Goal: Task Accomplishment & Management: Manage account settings

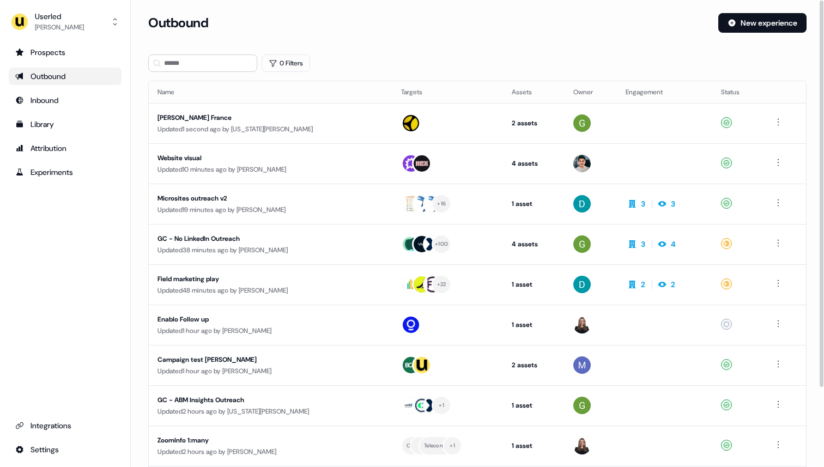
drag, startPoint x: 427, startPoint y: 127, endPoint x: 317, endPoint y: 16, distance: 156.4
click at [317, 16] on section "Loading... Outbound New experience 0 Filters Name Targets Assets Owner Engageme…" at bounding box center [477, 288] width 693 height 550
click at [68, 19] on div "Userled" at bounding box center [59, 16] width 49 height 11
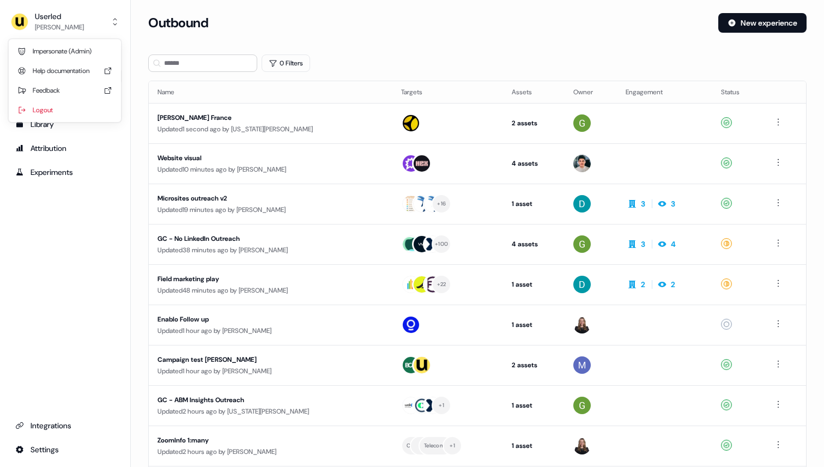
click at [69, 40] on div "Impersonate (Admin) Help documentation Feedback Logout" at bounding box center [64, 80] width 103 height 83
click at [69, 56] on div "Impersonate (Admin)" at bounding box center [64, 51] width 103 height 20
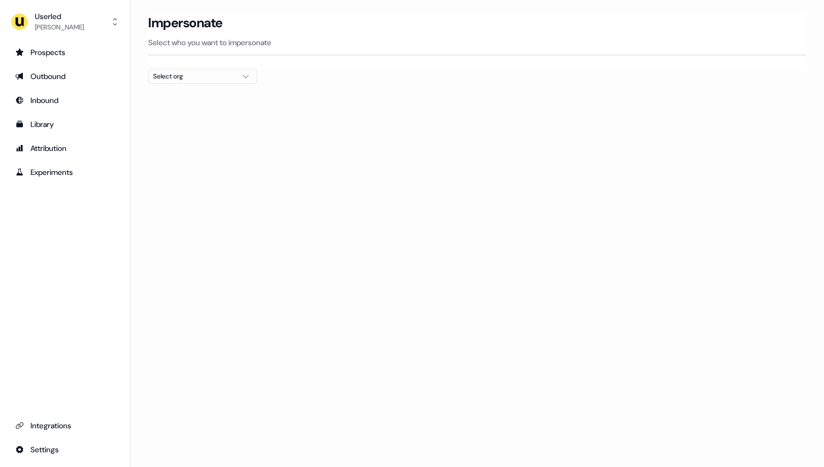
click at [223, 70] on button "Select org" at bounding box center [202, 76] width 109 height 15
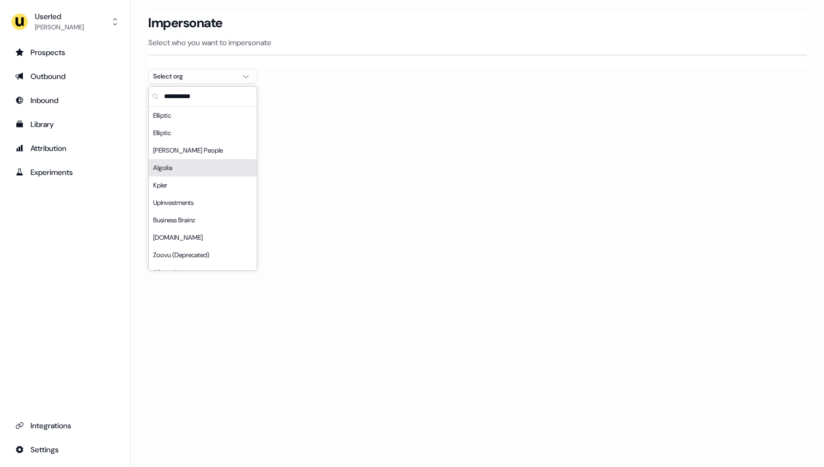
click at [221, 172] on div "Algolia" at bounding box center [203, 167] width 108 height 17
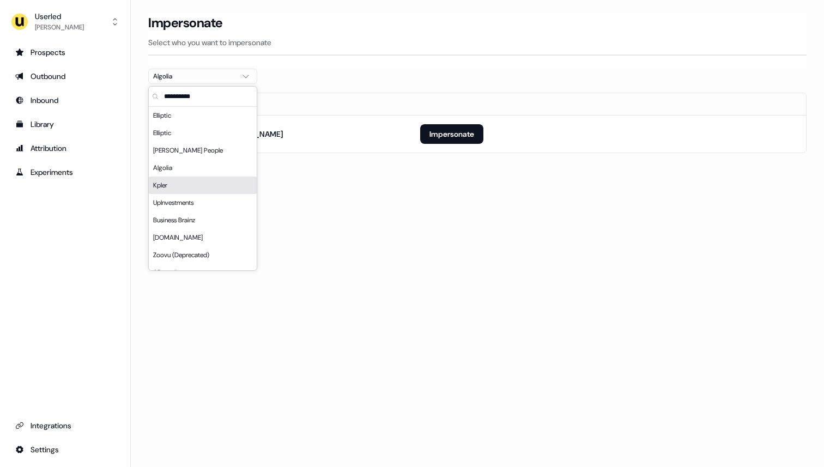
click at [225, 182] on div "Kpler" at bounding box center [203, 184] width 108 height 17
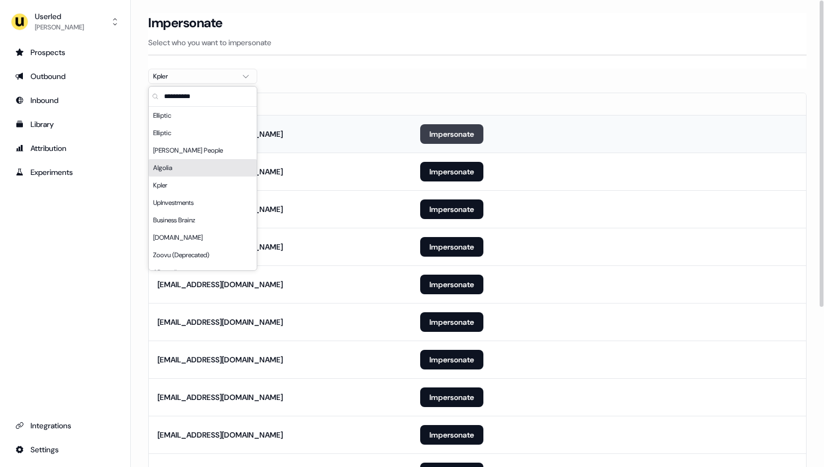
click at [461, 126] on button "Impersonate" at bounding box center [451, 134] width 63 height 20
